Goal: Information Seeking & Learning: Learn about a topic

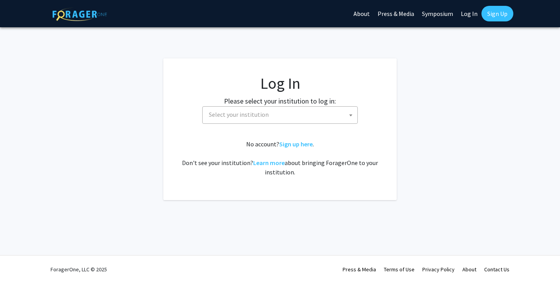
click at [260, 111] on span "Select your institution" at bounding box center [239, 115] width 60 height 8
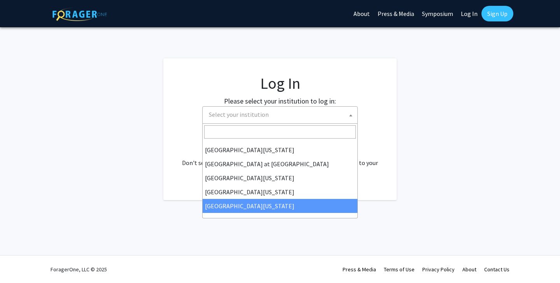
scroll to position [272, 0]
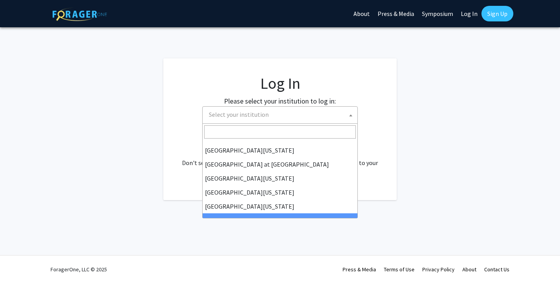
select select "21"
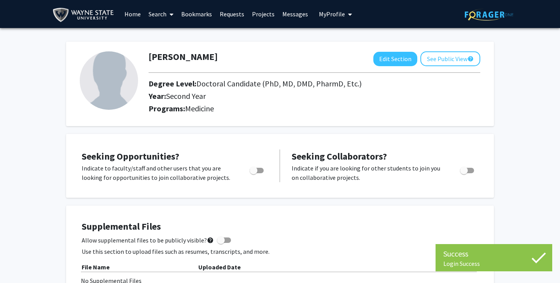
click at [169, 17] on span at bounding box center [170, 14] width 7 height 27
click at [175, 35] on span "Faculty/Staff" at bounding box center [173, 36] width 57 height 16
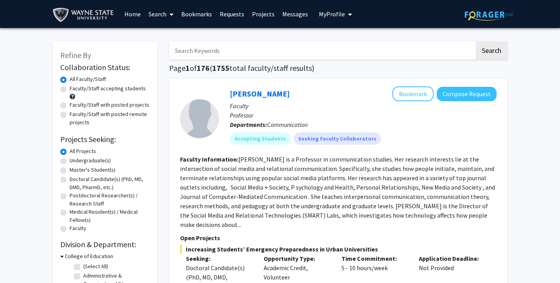
click at [70, 91] on label "Faculty/Staff accepting students" at bounding box center [108, 88] width 76 height 8
click at [70, 90] on input "Faculty/Staff accepting students" at bounding box center [72, 86] width 5 height 5
radio input "true"
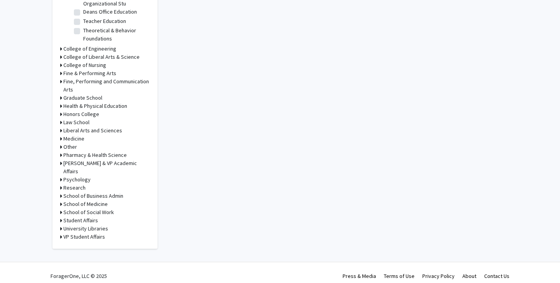
scroll to position [280, 0]
click at [61, 200] on icon at bounding box center [61, 204] width 2 height 8
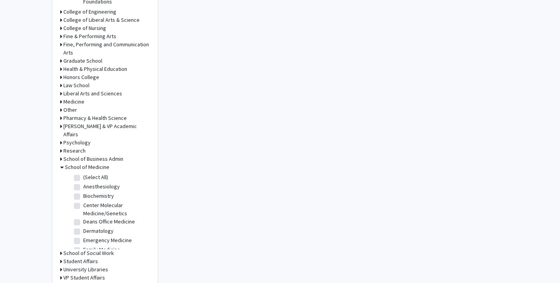
scroll to position [329, 0]
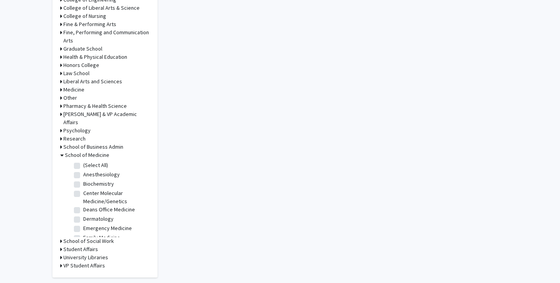
click at [83, 161] on label "(Select All)" at bounding box center [95, 165] width 25 height 8
click at [83, 161] on input "(Select All)" at bounding box center [85, 163] width 5 height 5
checkbox input "true"
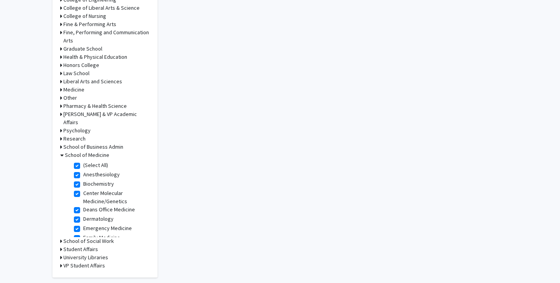
checkbox input "true"
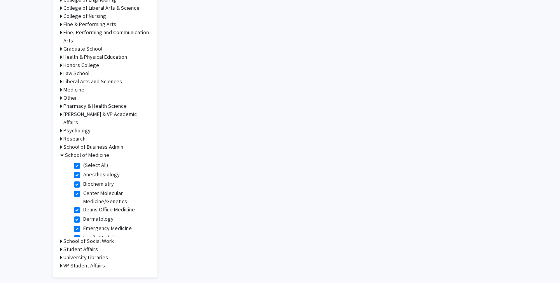
checkbox input "true"
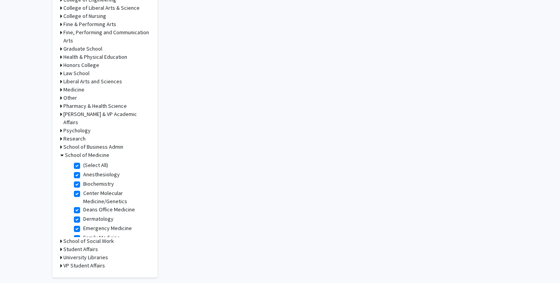
checkbox input "true"
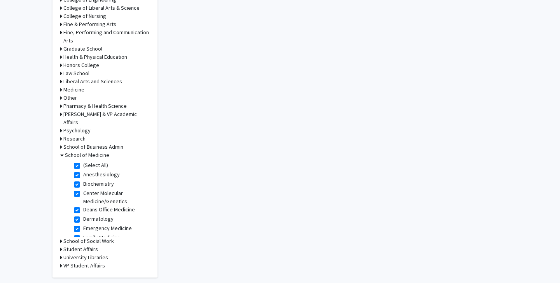
checkbox input "true"
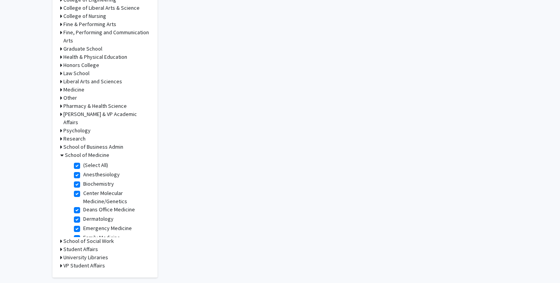
checkbox input "true"
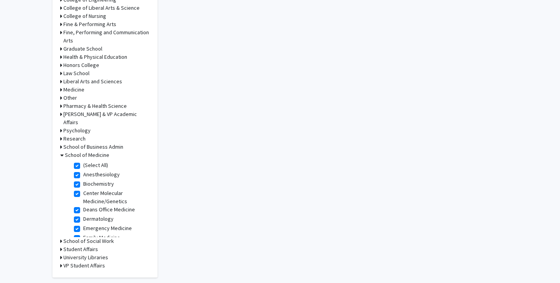
checkbox input "true"
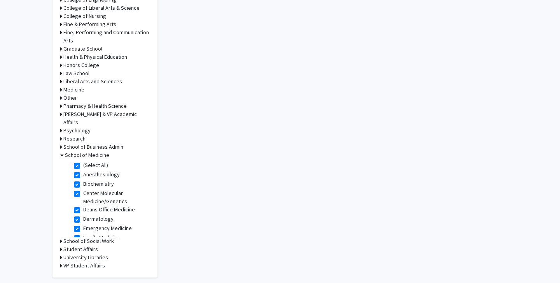
checkbox input "true"
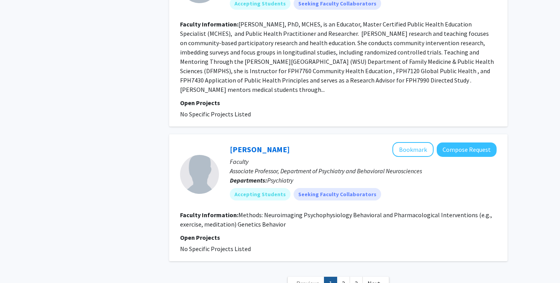
scroll to position [1922, 0]
click at [344, 277] on link "2" at bounding box center [343, 284] width 13 height 14
